Goal: Information Seeking & Learning: Learn about a topic

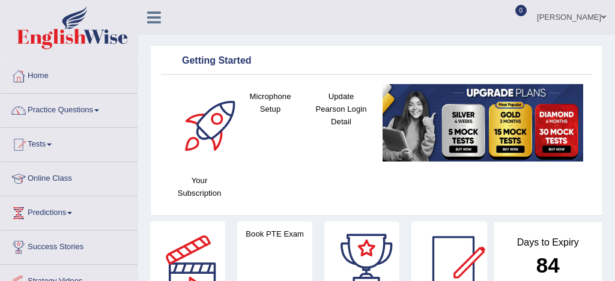
click at [65, 110] on link "Practice Questions" at bounding box center [69, 109] width 137 height 30
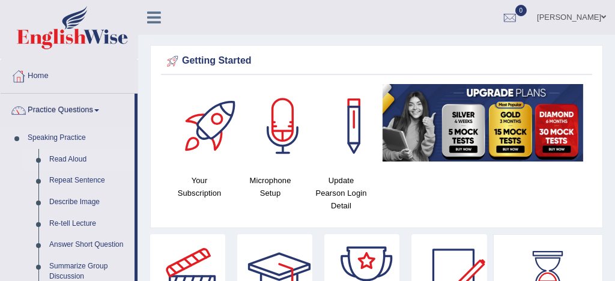
click at [76, 160] on link "Read Aloud" at bounding box center [89, 160] width 91 height 22
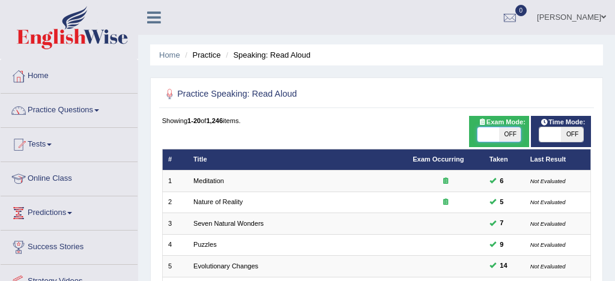
click at [482, 136] on span at bounding box center [489, 134] width 22 height 14
checkbox input "true"
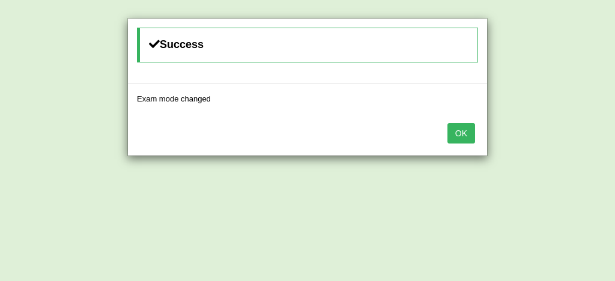
click at [463, 133] on button "OK" at bounding box center [461, 133] width 28 height 20
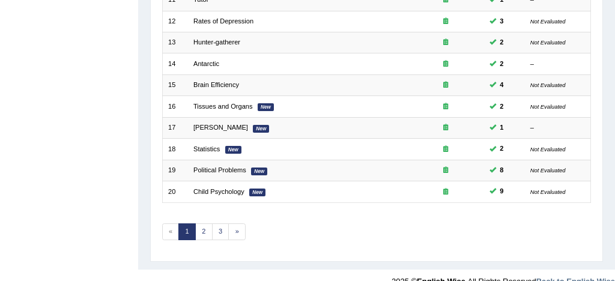
scroll to position [411, 0]
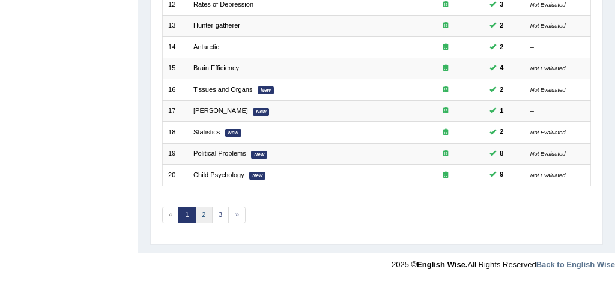
click at [205, 211] on link "2" at bounding box center [203, 215] width 17 height 17
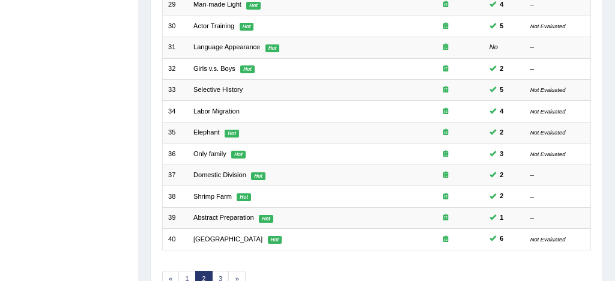
scroll to position [347, 0]
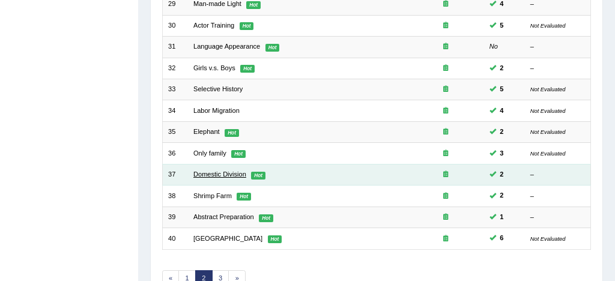
click at [206, 175] on link "Domestic Division" at bounding box center [219, 174] width 53 height 7
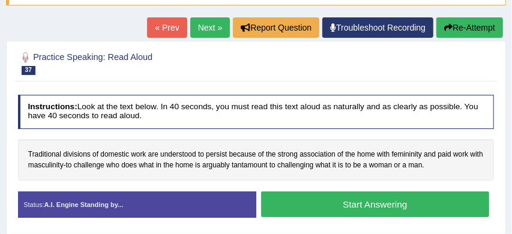
scroll to position [121, 0]
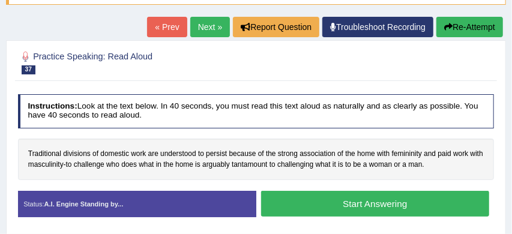
click at [375, 202] on button "Start Answering" at bounding box center [375, 204] width 228 height 26
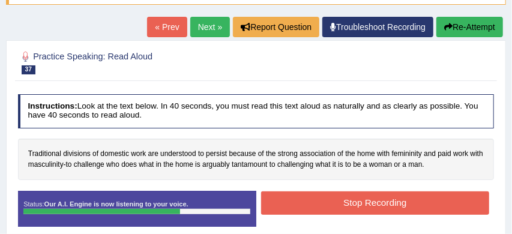
click at [366, 202] on button "Stop Recording" at bounding box center [375, 203] width 228 height 23
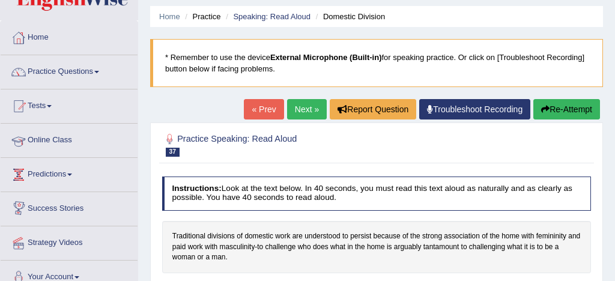
scroll to position [34, 0]
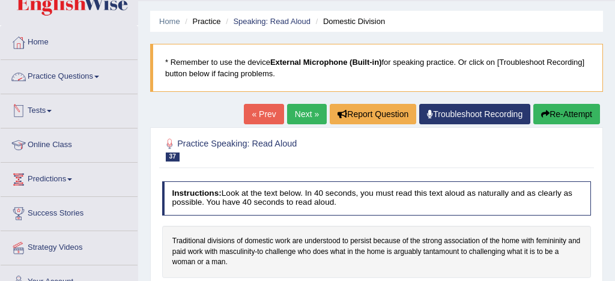
click at [76, 71] on link "Practice Questions" at bounding box center [69, 75] width 137 height 30
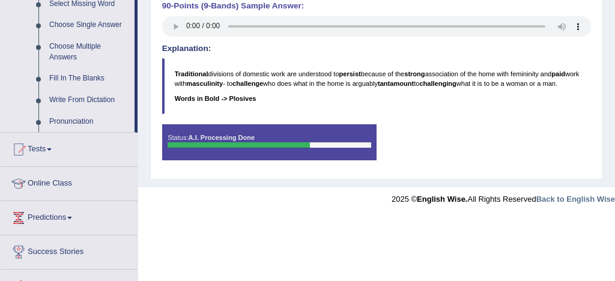
scroll to position [639, 0]
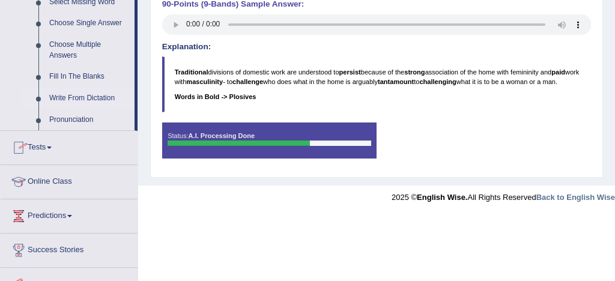
click at [111, 108] on link "Write From Dictation" at bounding box center [89, 99] width 91 height 22
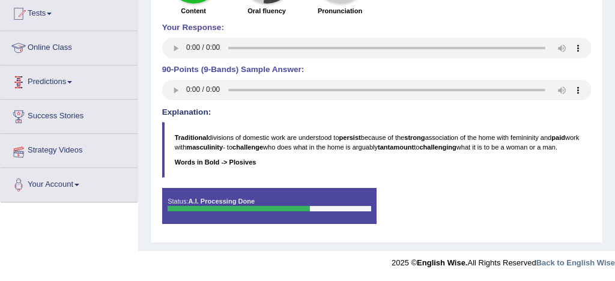
scroll to position [696, 0]
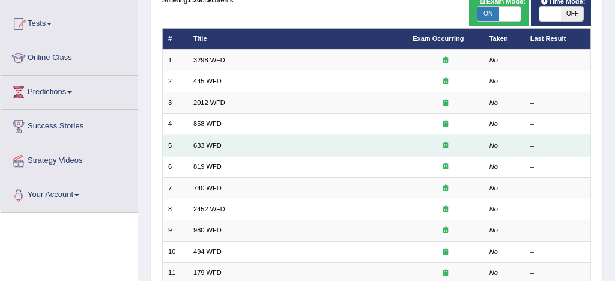
scroll to position [116, 0]
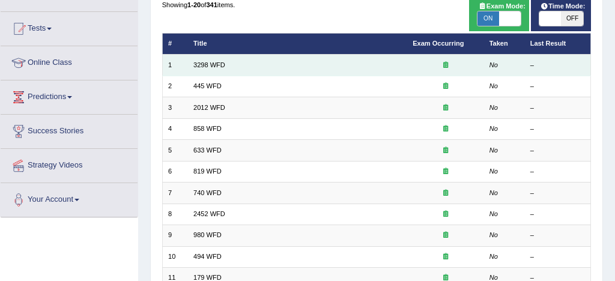
click at [247, 68] on td "3298 WFD" at bounding box center [297, 65] width 219 height 21
click at [211, 64] on link "3298 WFD" at bounding box center [209, 64] width 32 height 7
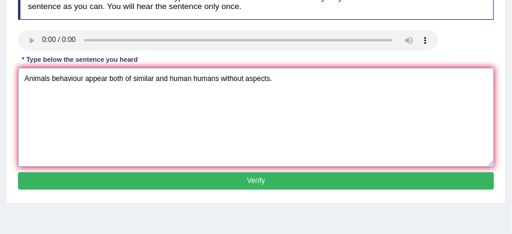
scroll to position [170, 0]
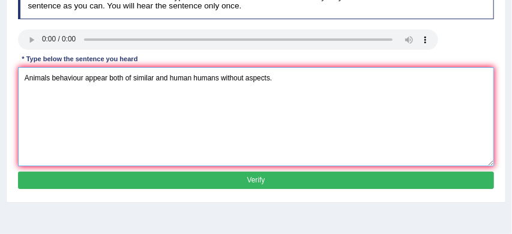
type textarea "Animals behaviour appear both of similar and human humans without aspects."
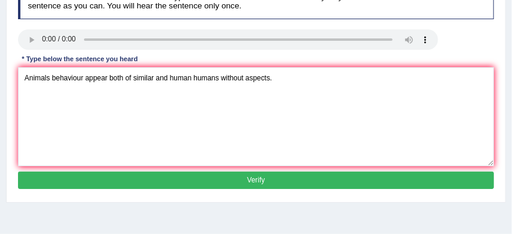
click at [276, 177] on button "Verify" at bounding box center [256, 180] width 477 height 17
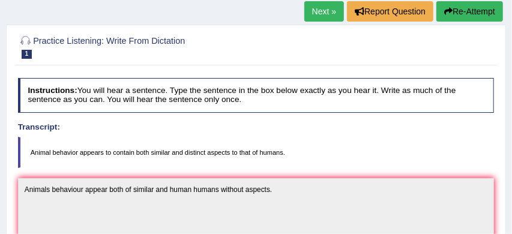
scroll to position [70, 0]
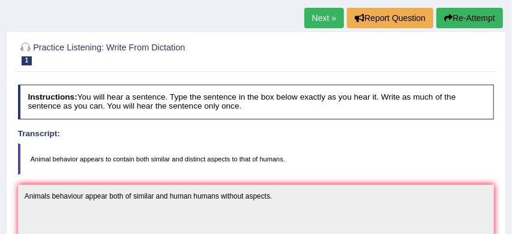
click at [480, 17] on button "Re-Attempt" at bounding box center [470, 18] width 67 height 20
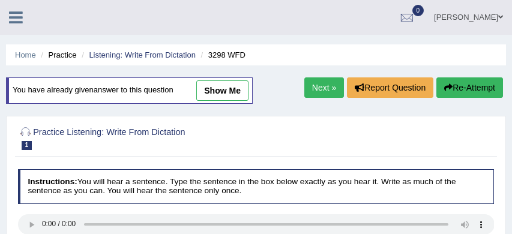
scroll to position [70, 0]
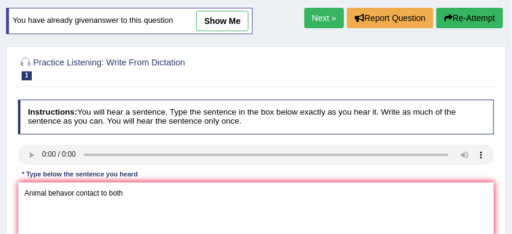
click at [76, 193] on textarea "Animal behavor contact to both" at bounding box center [256, 232] width 477 height 99
click at [166, 196] on textarea "Animal behavor appears contact to both" at bounding box center [256, 232] width 477 height 99
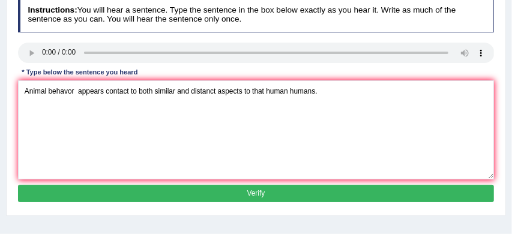
type textarea "Animal behavor appears contact to both similar and distanct aspects to that hum…"
click at [229, 195] on button "Verify" at bounding box center [256, 193] width 477 height 17
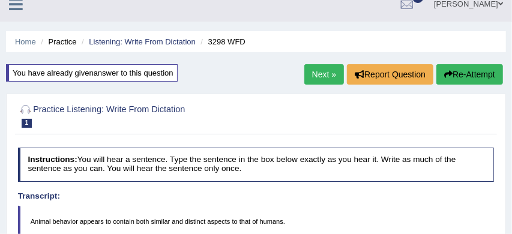
scroll to position [6, 0]
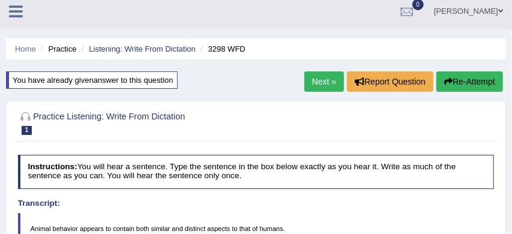
click at [323, 81] on link "Next »" at bounding box center [325, 81] width 40 height 20
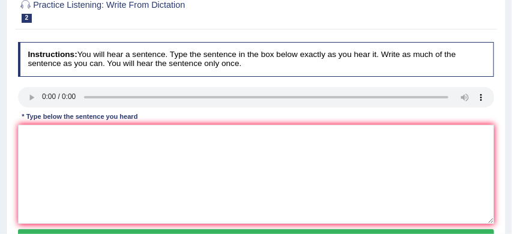
scroll to position [121, 0]
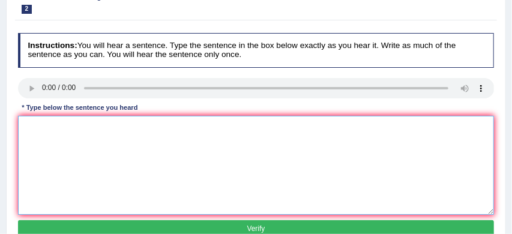
click at [48, 135] on textarea at bounding box center [256, 165] width 477 height 99
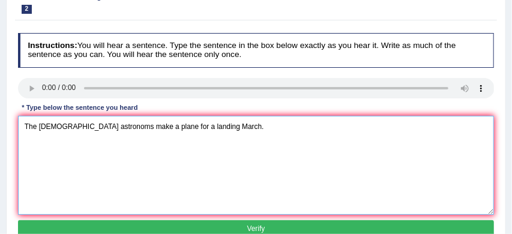
type textarea "The american astronoms make a plane for a landing March."
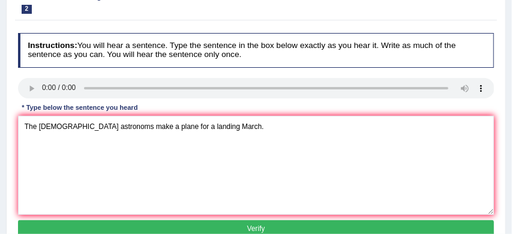
click at [201, 226] on button "Verify" at bounding box center [256, 228] width 477 height 17
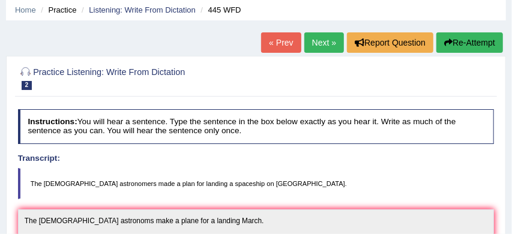
scroll to position [40, 0]
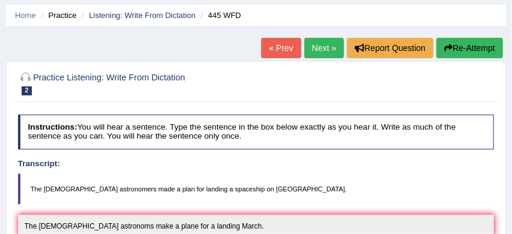
click at [470, 40] on button "Re-Attempt" at bounding box center [470, 48] width 67 height 20
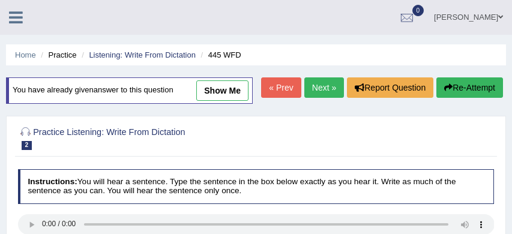
scroll to position [108, 0]
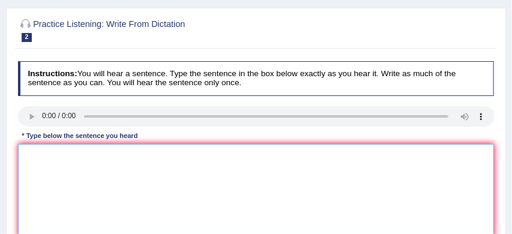
click at [160, 190] on textarea at bounding box center [256, 193] width 477 height 99
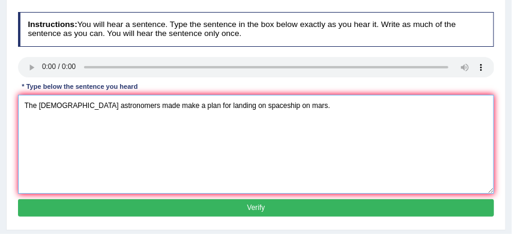
scroll to position [180, 0]
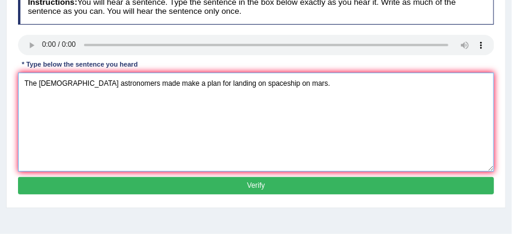
type textarea "The American astronomers made make a plan for landing on spaceship on mars."
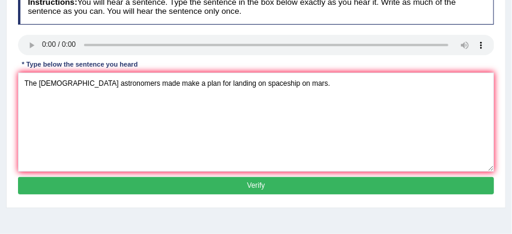
click at [238, 195] on button "Verify" at bounding box center [256, 185] width 477 height 17
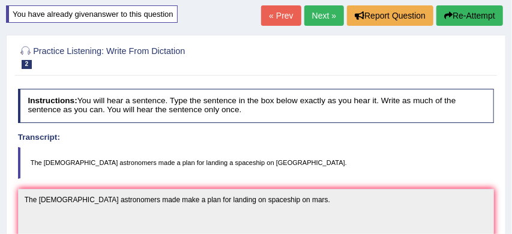
scroll to position [72, 0]
click at [323, 16] on link "Next »" at bounding box center [325, 15] width 40 height 20
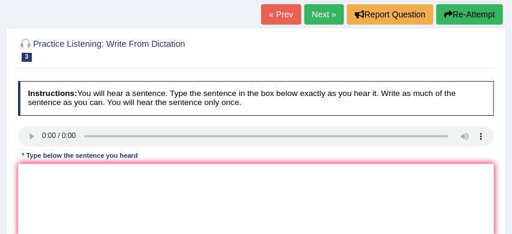
scroll to position [74, 0]
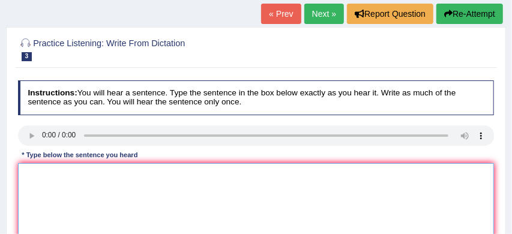
click at [40, 170] on textarea at bounding box center [256, 212] width 477 height 99
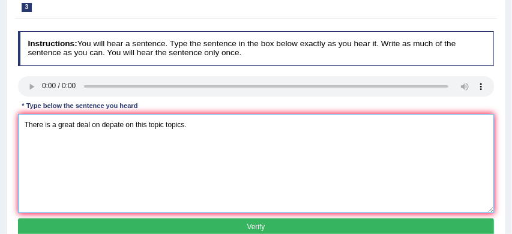
scroll to position [136, 0]
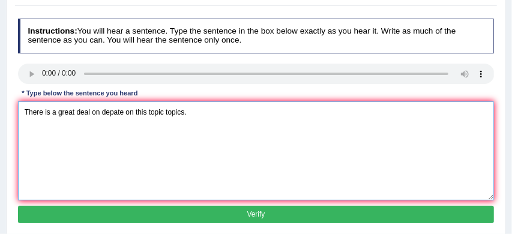
type textarea "There is a great deal on depate on this topic topics."
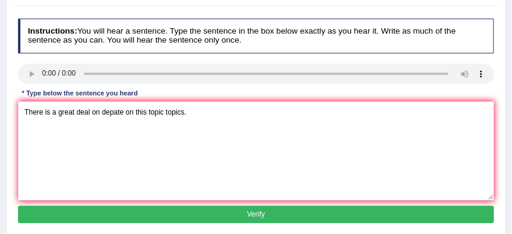
click at [133, 217] on button "Verify" at bounding box center [256, 214] width 477 height 17
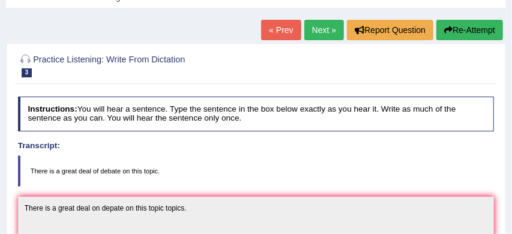
scroll to position [47, 0]
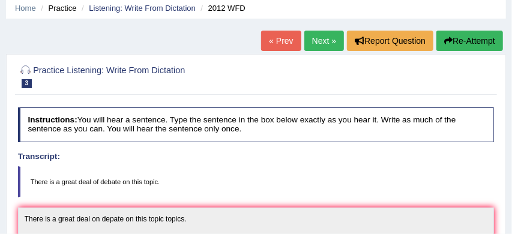
click at [460, 41] on button "Re-Attempt" at bounding box center [470, 41] width 67 height 20
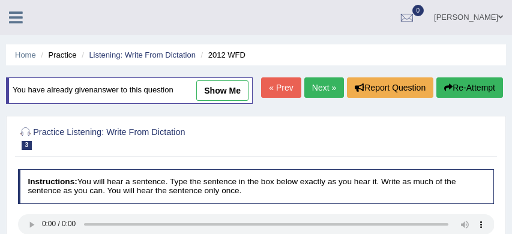
scroll to position [119, 0]
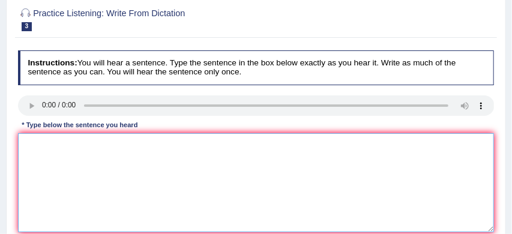
click at [138, 167] on textarea at bounding box center [256, 182] width 477 height 99
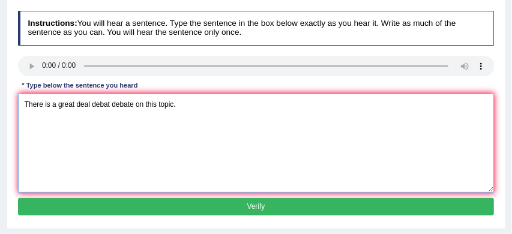
scroll to position [183, 0]
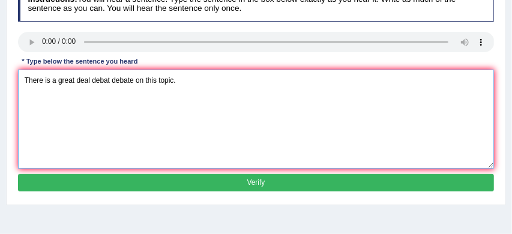
type textarea "There is a great deal debat debate on this topic."
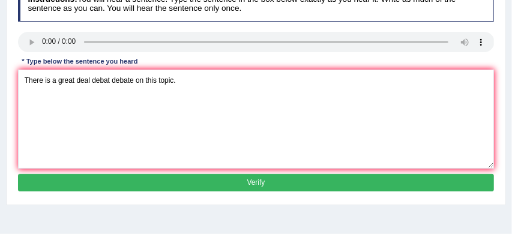
click at [225, 192] on button "Verify" at bounding box center [256, 182] width 477 height 17
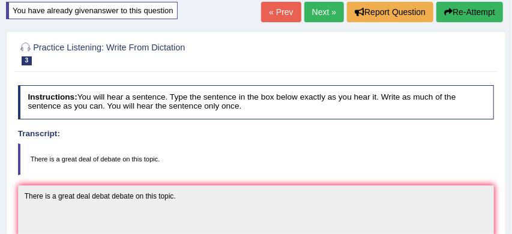
scroll to position [74, 0]
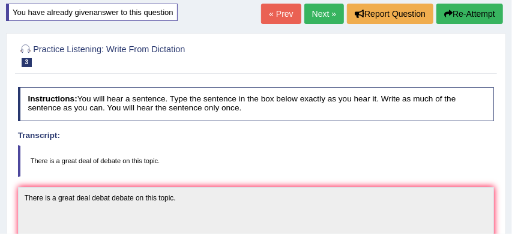
click at [323, 10] on link "Next »" at bounding box center [325, 14] width 40 height 20
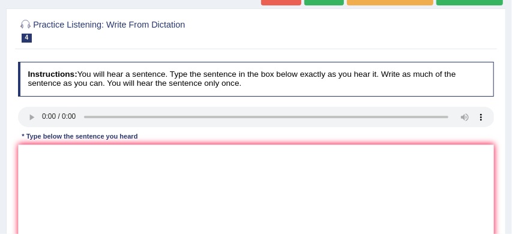
scroll to position [93, 0]
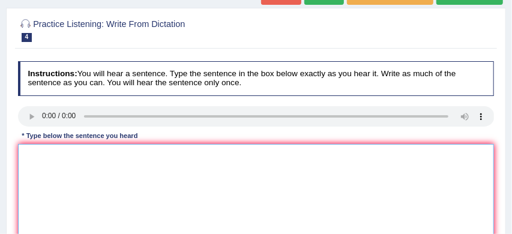
click at [31, 149] on textarea at bounding box center [256, 193] width 477 height 99
click at [67, 153] on textarea "The year" at bounding box center [256, 193] width 477 height 99
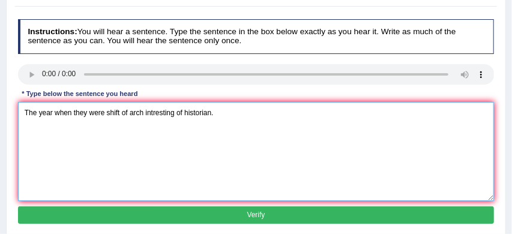
scroll to position [150, 0]
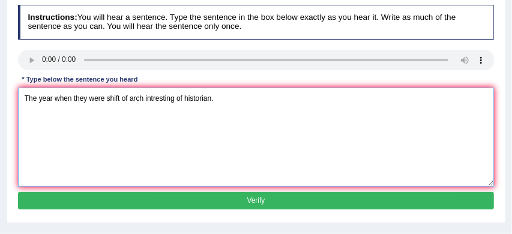
type textarea "The year when they were shift of arch intresting of historian."
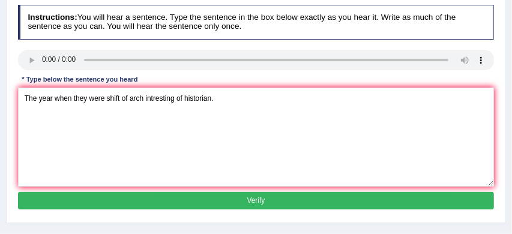
click at [163, 204] on button "Verify" at bounding box center [256, 200] width 477 height 17
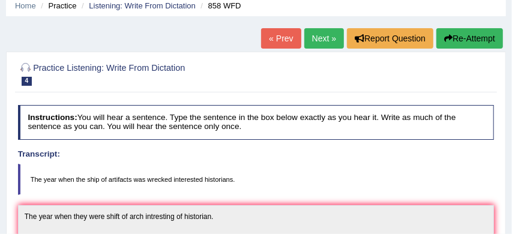
scroll to position [49, 0]
click at [479, 37] on button "Re-Attempt" at bounding box center [470, 38] width 67 height 20
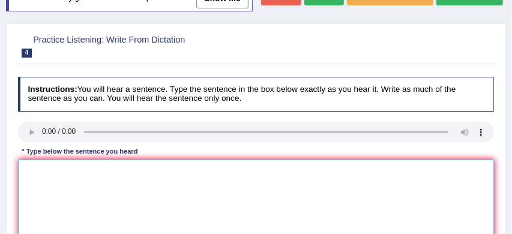
click at [192, 194] on textarea at bounding box center [256, 209] width 477 height 99
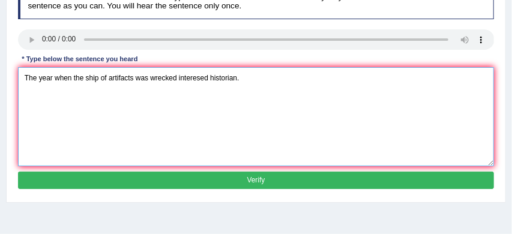
scroll to position [197, 0]
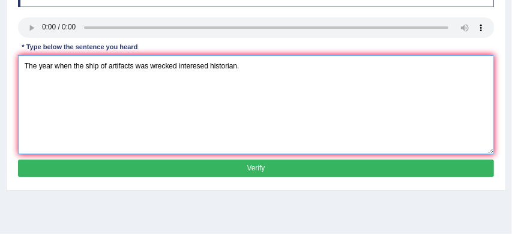
type textarea "The year when the ship of artifacts was wrecked interesed historian."
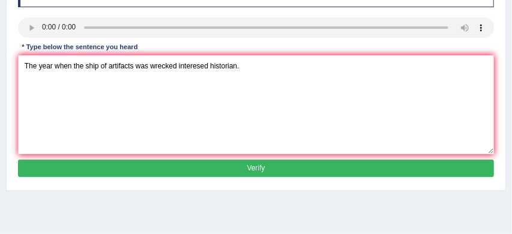
click at [258, 177] on button "Verify" at bounding box center [256, 168] width 477 height 17
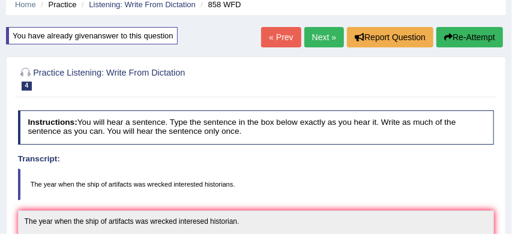
scroll to position [51, 0]
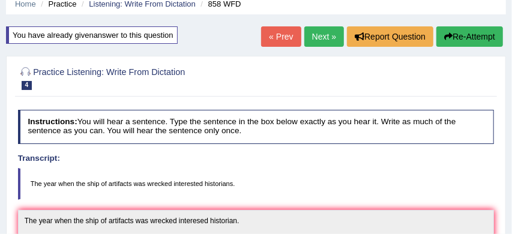
click at [327, 34] on link "Next »" at bounding box center [325, 36] width 40 height 20
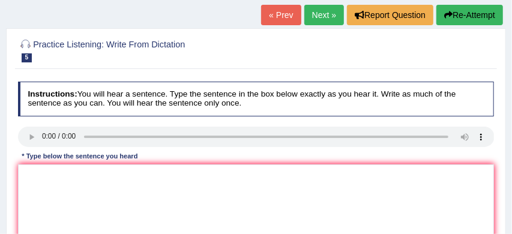
scroll to position [71, 0]
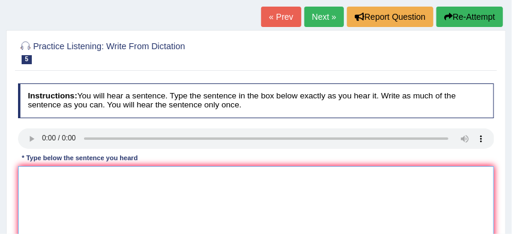
click at [35, 178] on textarea at bounding box center [256, 215] width 477 height 99
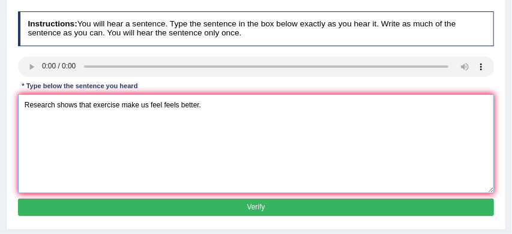
scroll to position [150, 0]
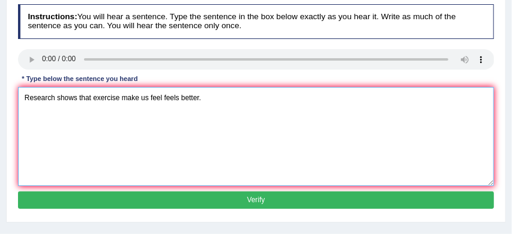
type textarea "Research shows that exercise make us feel feels better."
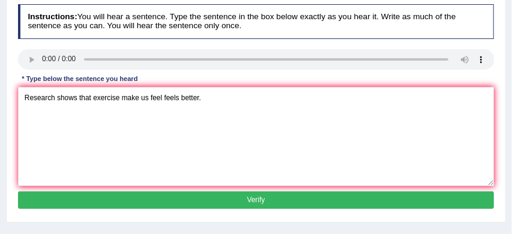
click at [128, 196] on button "Verify" at bounding box center [256, 200] width 477 height 17
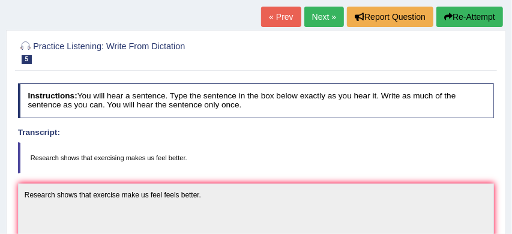
scroll to position [68, 0]
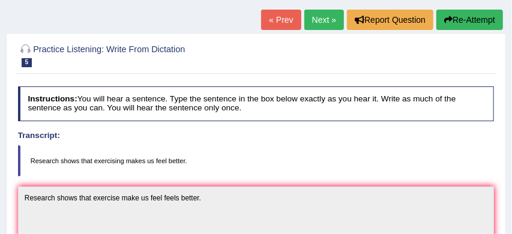
click at [461, 20] on button "Re-Attempt" at bounding box center [470, 20] width 67 height 20
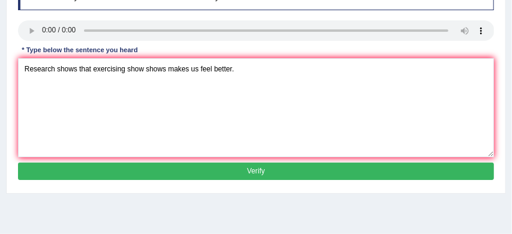
type textarea "Research shows that exercising show shows makes us feel better."
click at [208, 180] on button "Verify" at bounding box center [256, 171] width 477 height 17
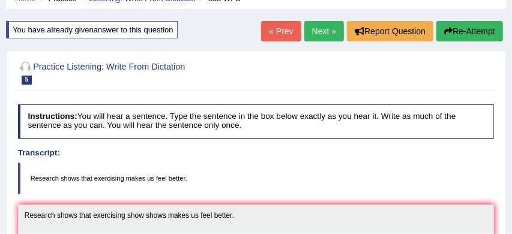
scroll to position [52, 0]
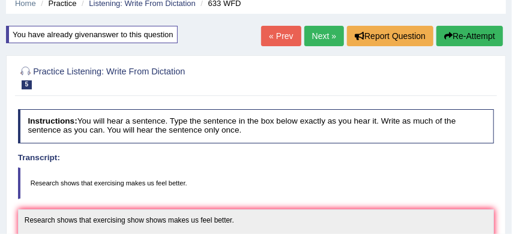
click at [318, 34] on link "Next »" at bounding box center [325, 36] width 40 height 20
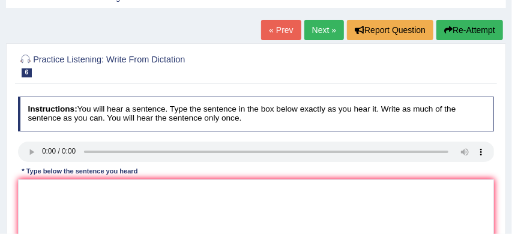
scroll to position [71, 0]
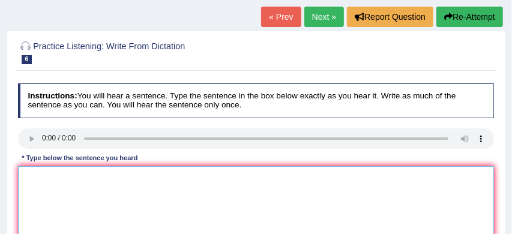
click at [40, 172] on textarea at bounding box center [256, 215] width 477 height 99
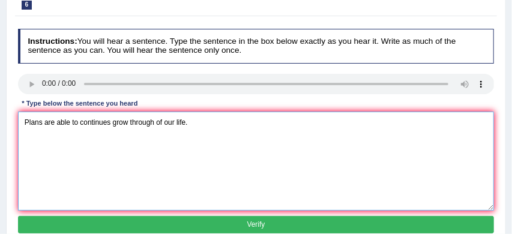
scroll to position [131, 0]
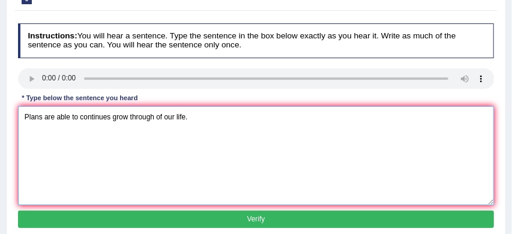
type textarea "Plans are able to continues grow through of our life."
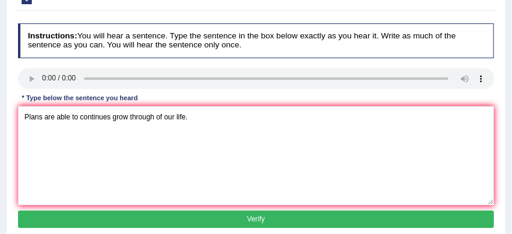
click at [130, 218] on button "Verify" at bounding box center [256, 219] width 477 height 17
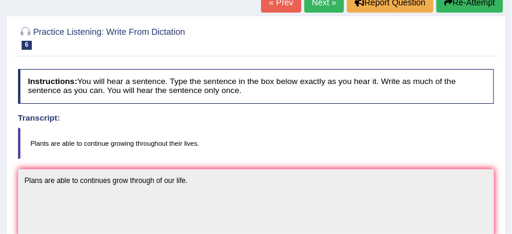
scroll to position [81, 0]
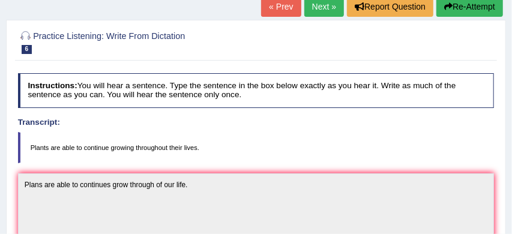
click at [478, 7] on button "Re-Attempt" at bounding box center [470, 6] width 67 height 20
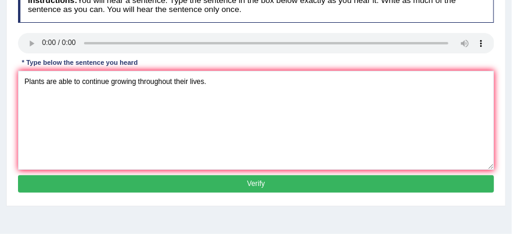
scroll to position [187, 0]
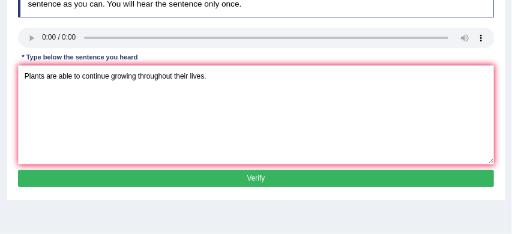
type textarea "Plants are able to continue growing throughout their lives."
click at [256, 187] on button "Verify" at bounding box center [256, 178] width 477 height 17
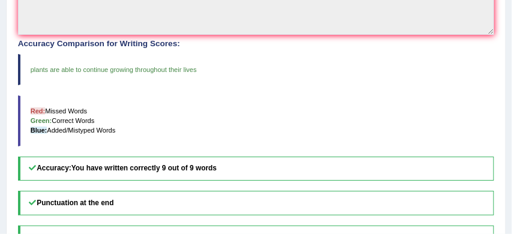
scroll to position [326, 0]
